Goal: Check status: Check status

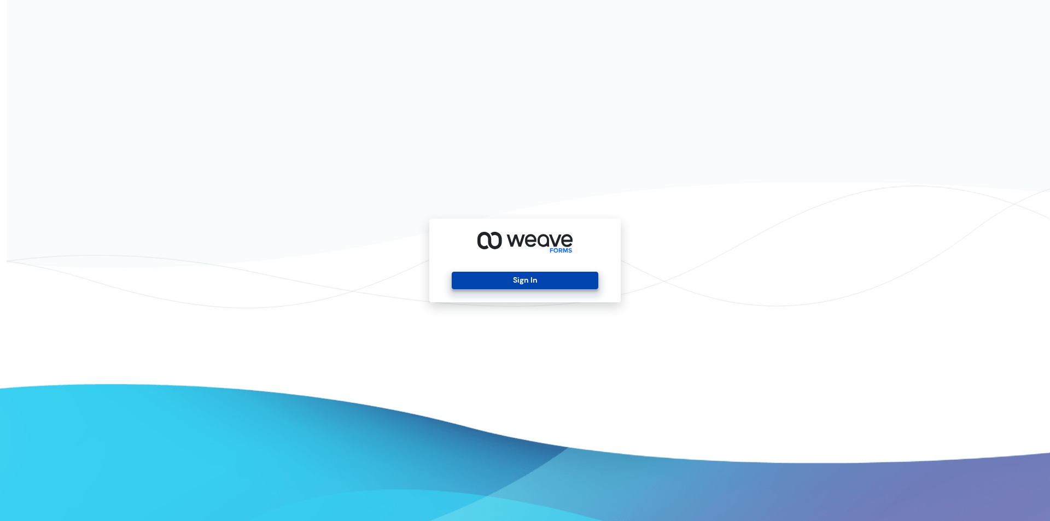
click at [506, 281] on button "Sign In" at bounding box center [525, 281] width 146 height 18
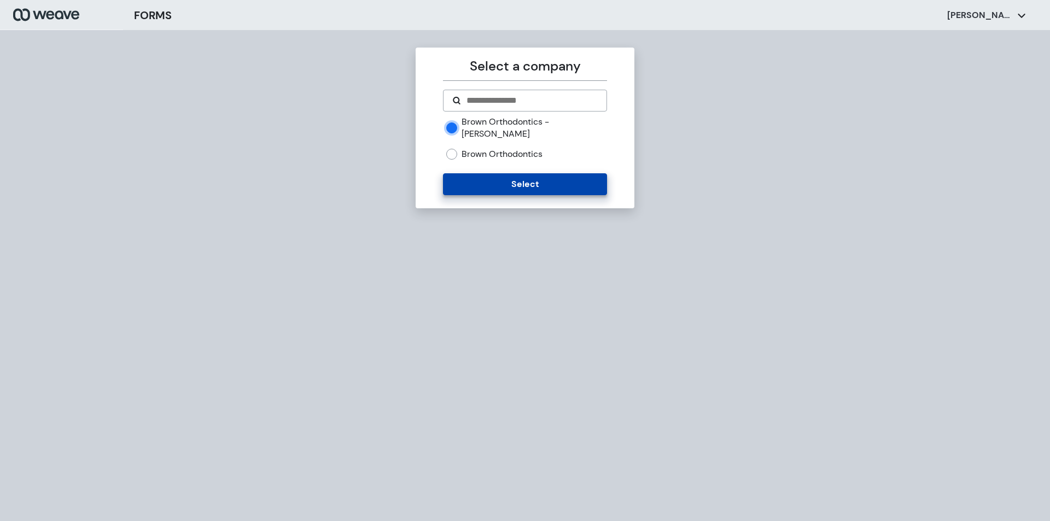
click at [487, 173] on button "Select" at bounding box center [525, 184] width 164 height 22
